Goal: Transaction & Acquisition: Subscribe to service/newsletter

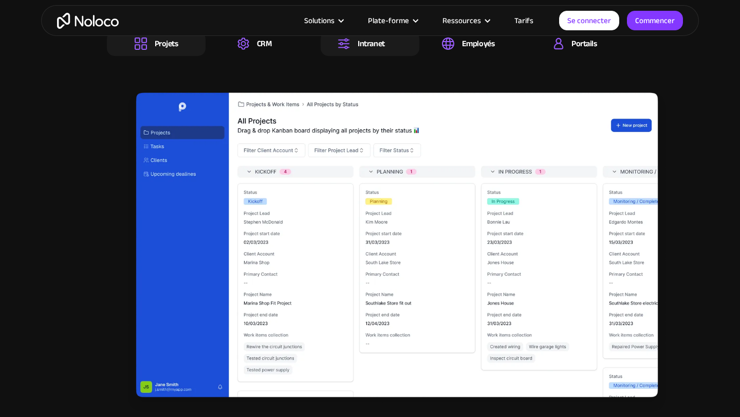
scroll to position [1729, 0]
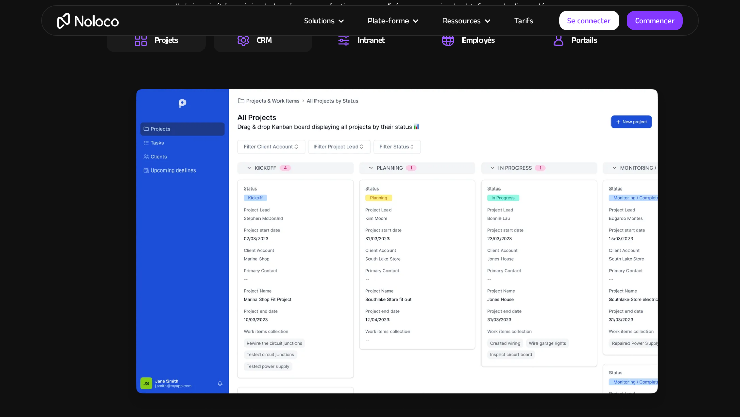
click at [272, 44] on div "CRM" at bounding box center [263, 40] width 99 height 25
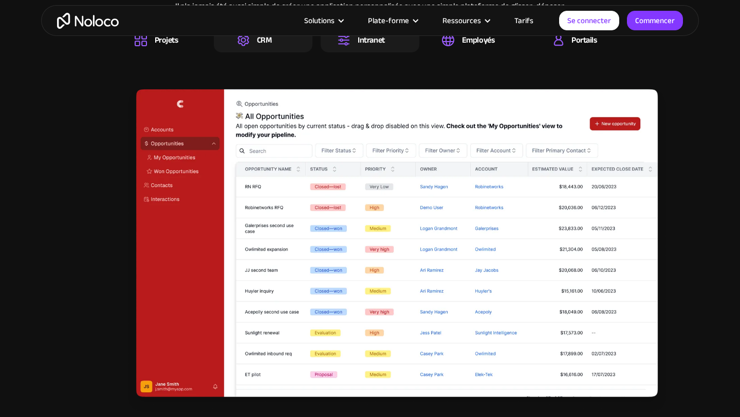
click at [353, 47] on div "Intranet" at bounding box center [369, 40] width 99 height 25
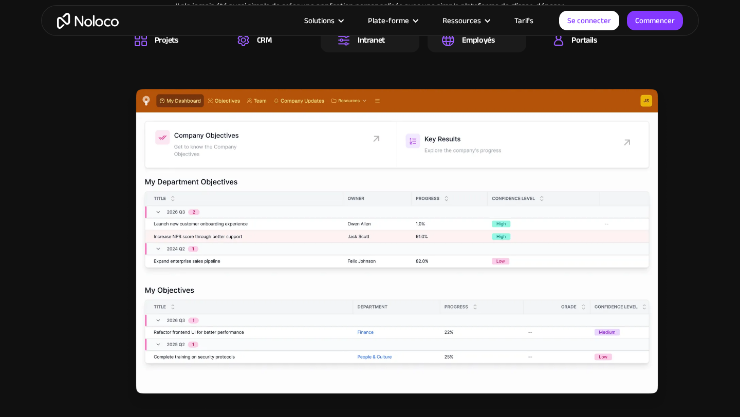
click at [474, 47] on font "Employés" at bounding box center [478, 39] width 32 height 15
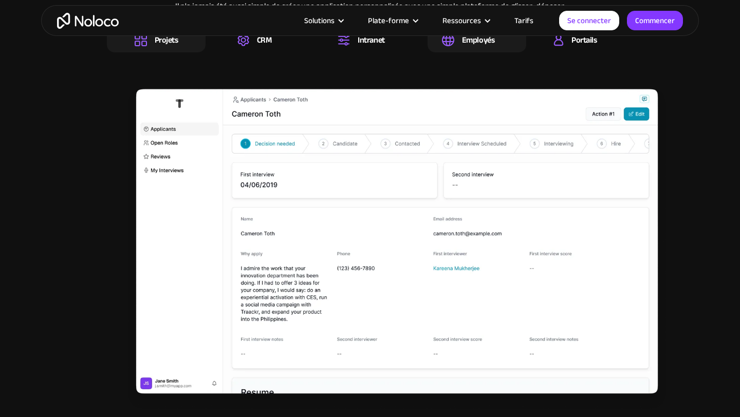
click at [186, 42] on div "Projets" at bounding box center [156, 40] width 99 height 25
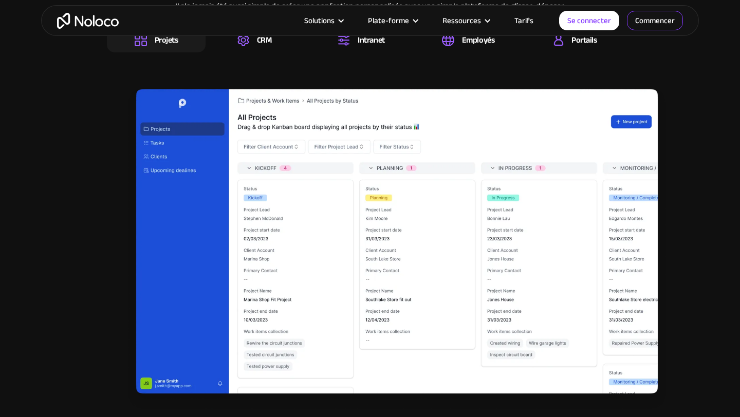
click at [667, 28] on link "Commencer" at bounding box center [655, 21] width 56 height 20
